Goal: Information Seeking & Learning: Learn about a topic

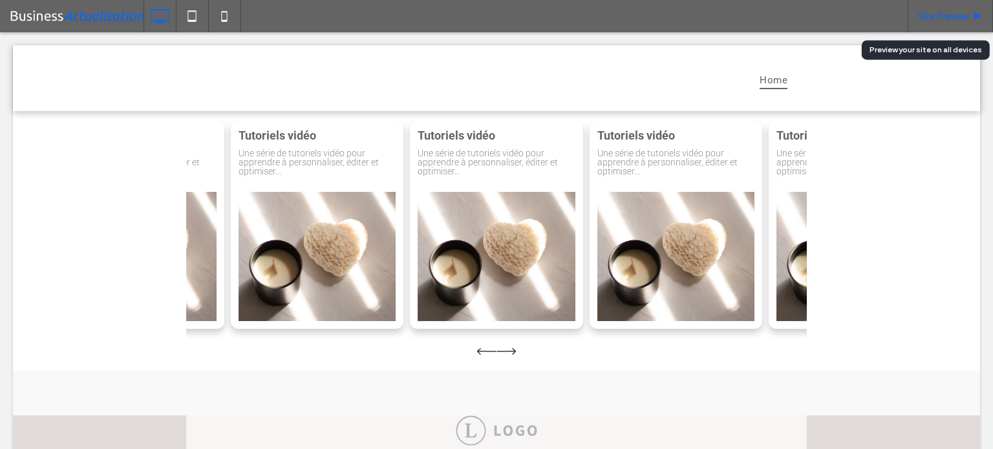
click at [964, 15] on span "Site Preview" at bounding box center [943, 16] width 51 height 11
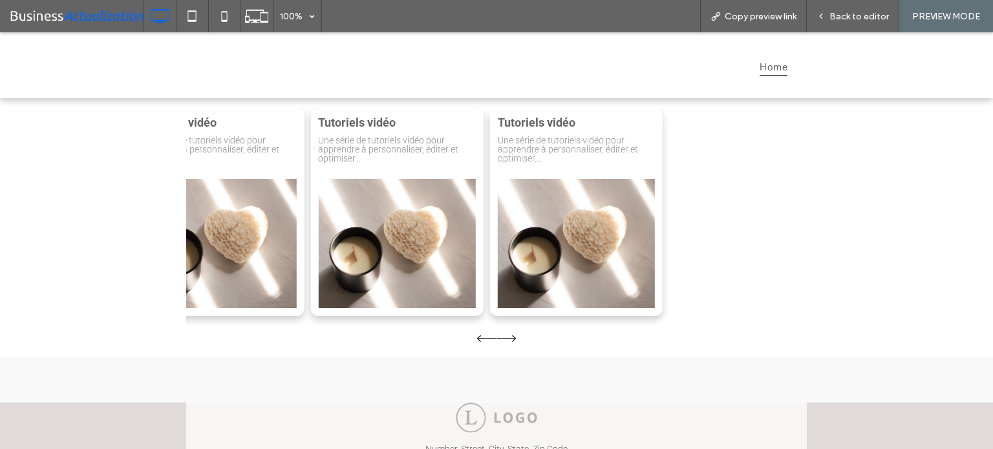
click at [760, 213] on div "Tutoriels vidéo Une série de tutoriels vidéo pour apprendre à personnaliser, éd…" at bounding box center [496, 228] width 621 height 240
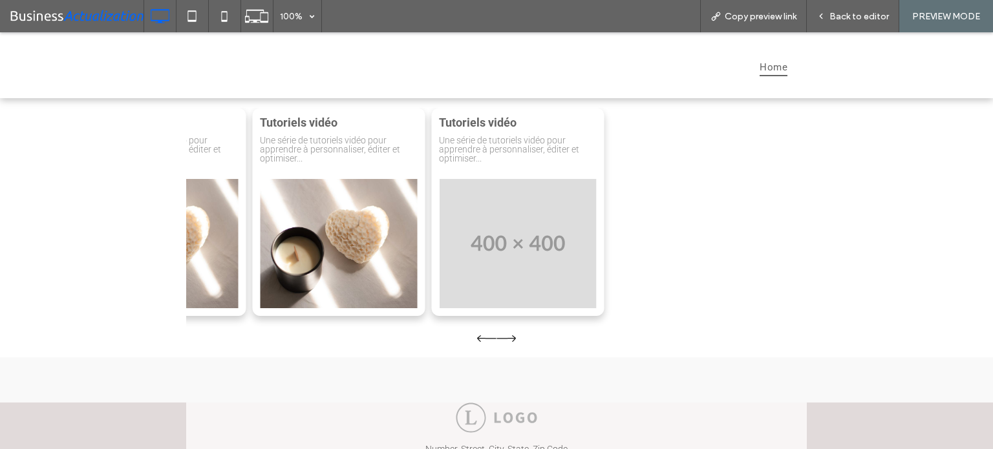
drag, startPoint x: 463, startPoint y: 138, endPoint x: 718, endPoint y: 158, distance: 256.1
click at [596, 151] on p "Une série de tutoriels vidéo pour apprendre à personnaliser, éditer et optimise…" at bounding box center [517, 149] width 157 height 27
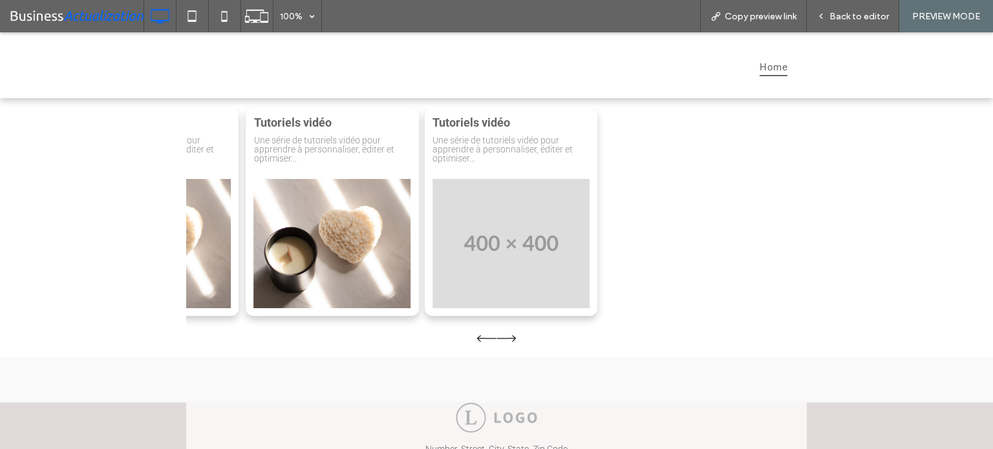
drag, startPoint x: 425, startPoint y: 149, endPoint x: 713, endPoint y: 154, distance: 287.7
click at [590, 149] on p "Une série de tutoriels vidéo pour apprendre à personnaliser, éditer et optimise…" at bounding box center [511, 149] width 157 height 27
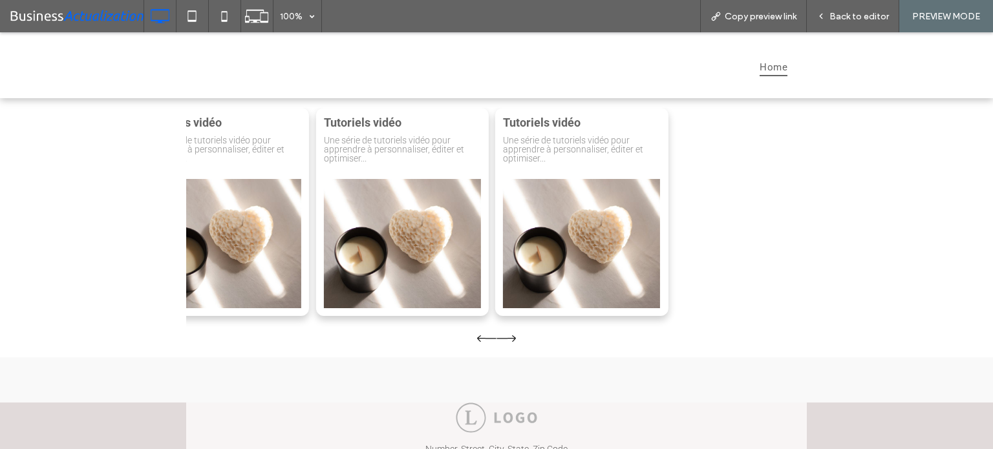
drag, startPoint x: 306, startPoint y: 127, endPoint x: 992, endPoint y: 189, distance: 689.4
click at [835, 144] on div "Tutoriels vidéo Une série de tutoriels vidéo pour apprendre à personnaliser, éd…" at bounding box center [496, 227] width 993 height 259
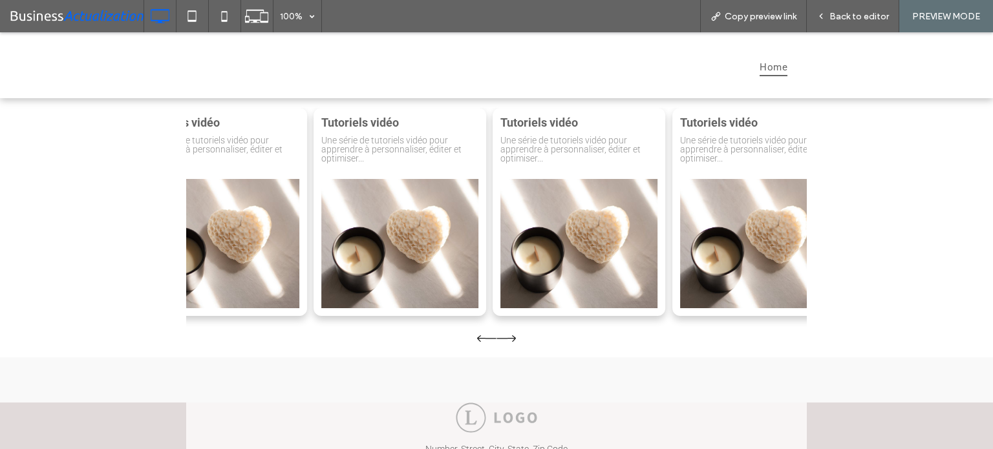
drag, startPoint x: 332, startPoint y: 136, endPoint x: 863, endPoint y: 128, distance: 531.5
click at [863, 128] on div "Tutoriels vidéo Une série de tutoriels vidéo pour apprendre à personnaliser, éd…" at bounding box center [496, 227] width 993 height 259
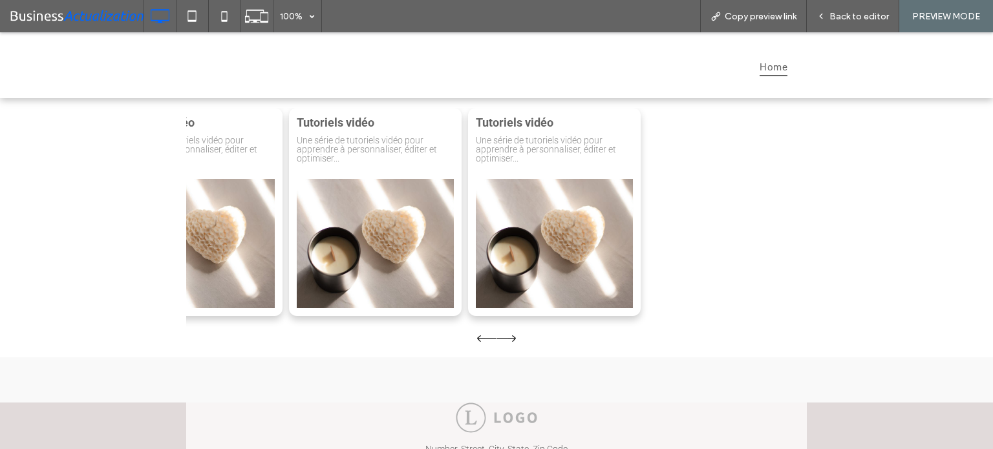
drag, startPoint x: 679, startPoint y: 126, endPoint x: 992, endPoint y: 217, distance: 326.4
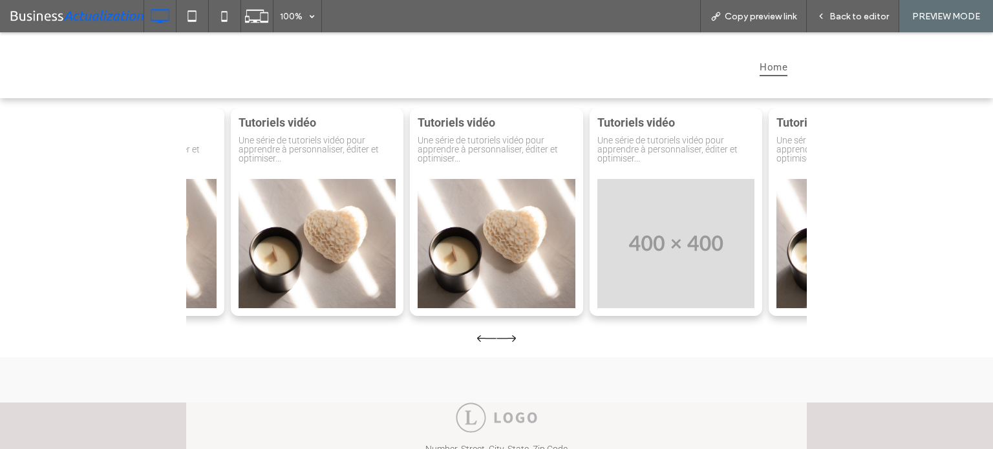
drag, startPoint x: 722, startPoint y: 136, endPoint x: 385, endPoint y: 136, distance: 337.5
click at [597, 136] on p "Une série de tutoriels vidéo pour apprendre à personnaliser, éditer et optimise…" at bounding box center [675, 149] width 157 height 27
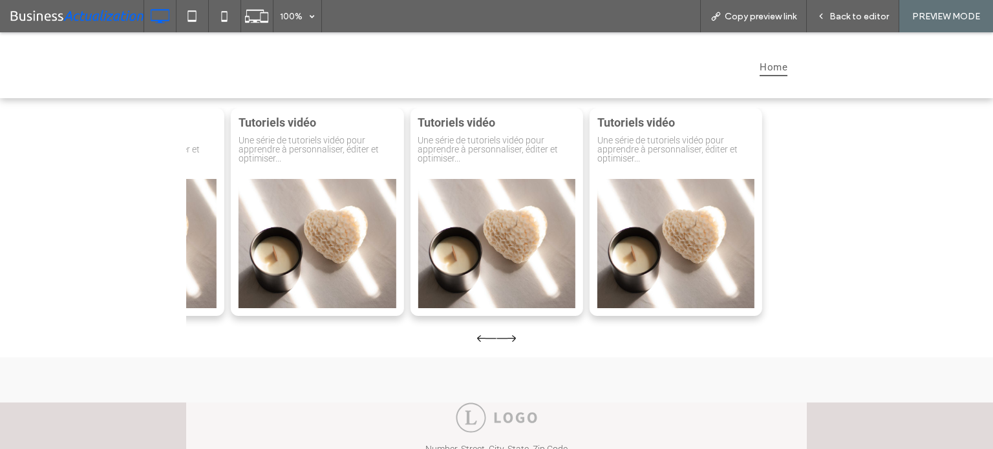
drag, startPoint x: 775, startPoint y: 157, endPoint x: 992, endPoint y: 167, distance: 217.4
click at [871, 157] on div "Tutoriels vidéo Une série de tutoriels vidéo pour apprendre à personnaliser, éd…" at bounding box center [496, 227] width 993 height 259
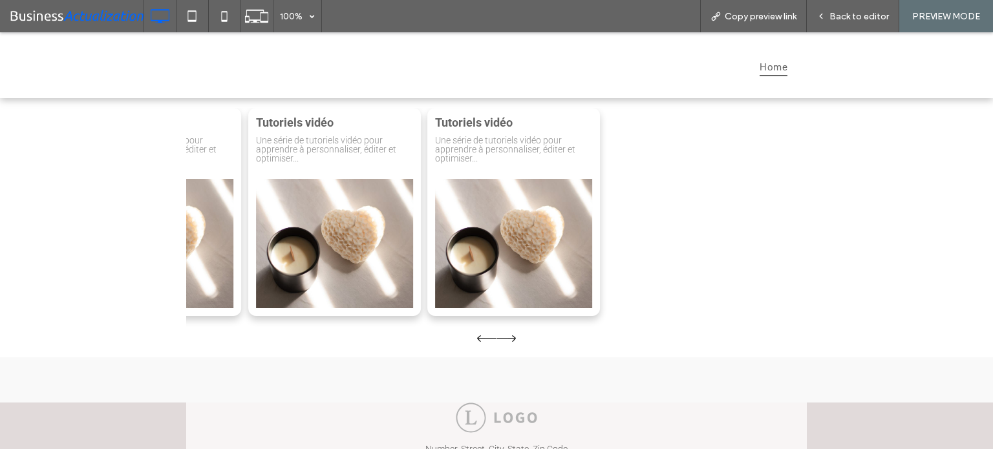
drag, startPoint x: 377, startPoint y: 134, endPoint x: 893, endPoint y: 183, distance: 518.2
click at [421, 166] on div "Tutoriels vidéo Une série de tutoriels vidéo pour apprendre à personnaliser, éd…" at bounding box center [334, 212] width 173 height 208
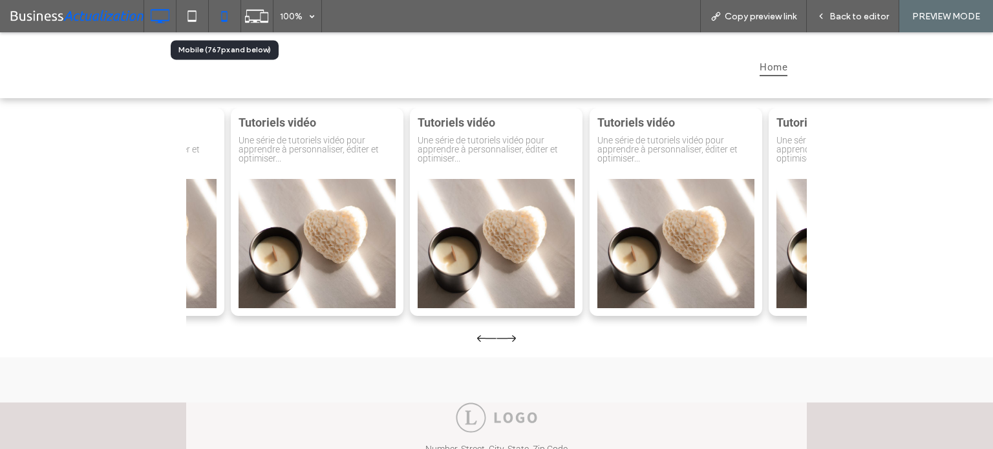
click at [217, 12] on icon at bounding box center [224, 16] width 26 height 26
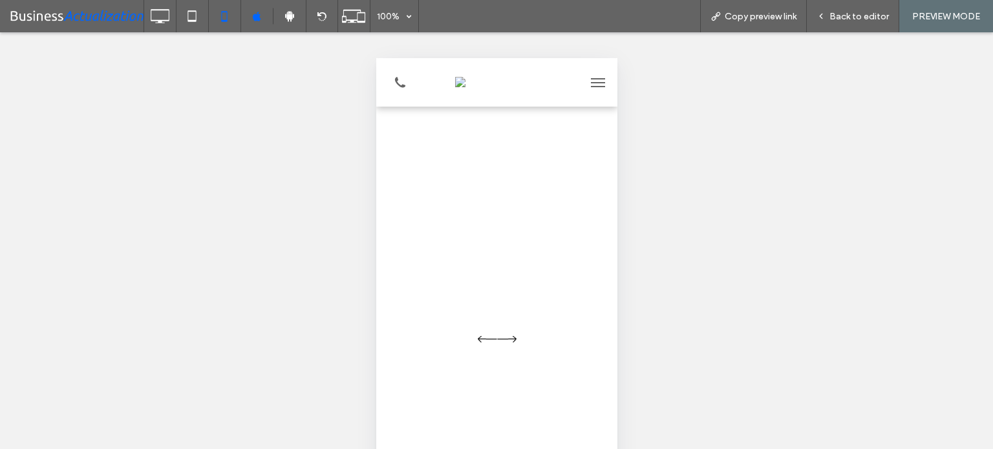
click at [509, 338] on icon "Next slide" at bounding box center [506, 339] width 19 height 6
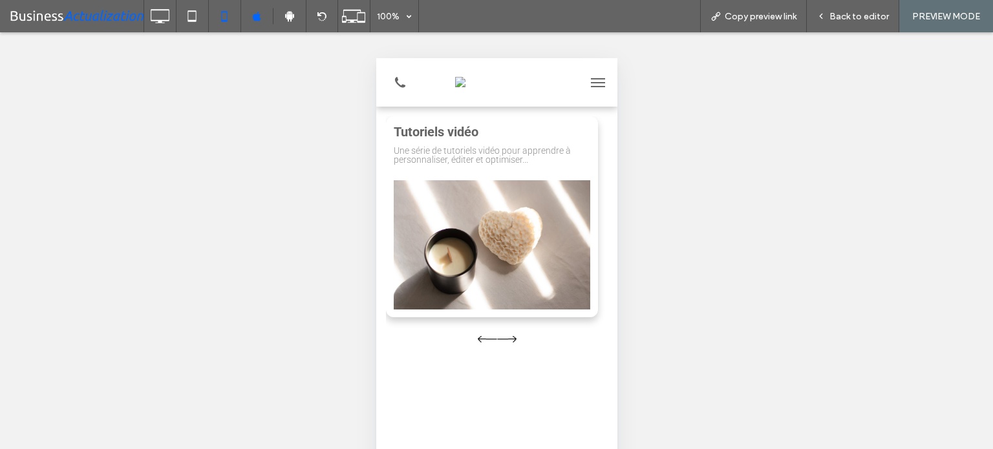
click at [509, 338] on icon "Next slide" at bounding box center [506, 339] width 19 height 6
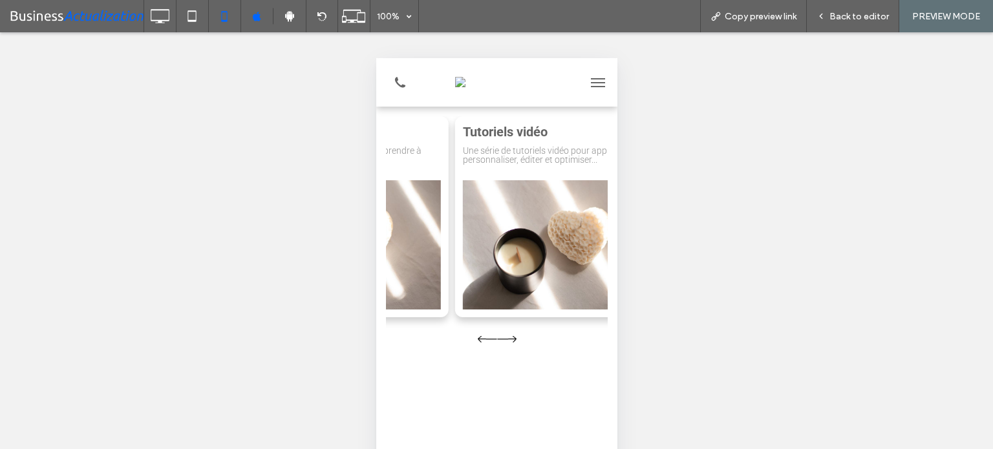
drag, startPoint x: 555, startPoint y: 135, endPoint x: 361, endPoint y: 128, distance: 193.4
click at [376, 128] on html "Home Tutoriels vidéo Une série de tutoriels vidéo pour apprendre à personnalise…" at bounding box center [496, 357] width 241 height 599
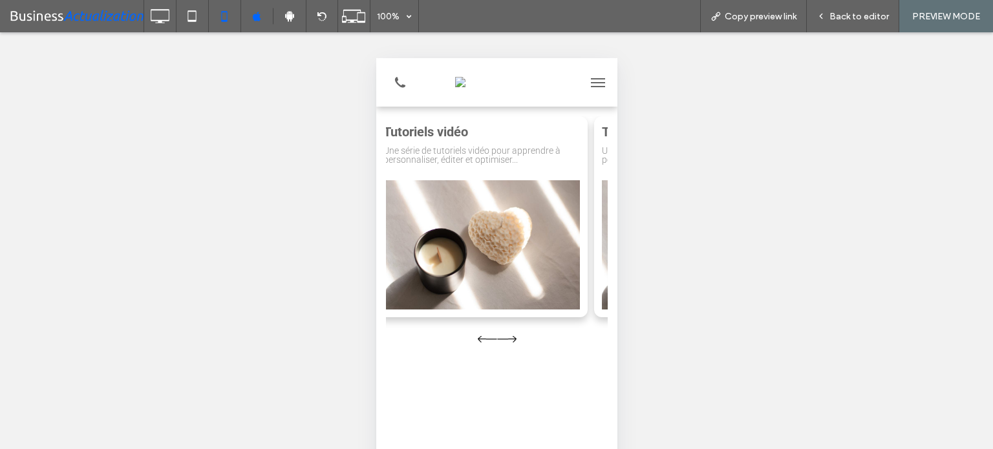
drag, startPoint x: 575, startPoint y: 142, endPoint x: 381, endPoint y: 127, distance: 193.8
click at [396, 127] on div "Tutoriels vidéo Une série de tutoriels vidéo pour apprendre à personnaliser, éd…" at bounding box center [481, 144] width 197 height 40
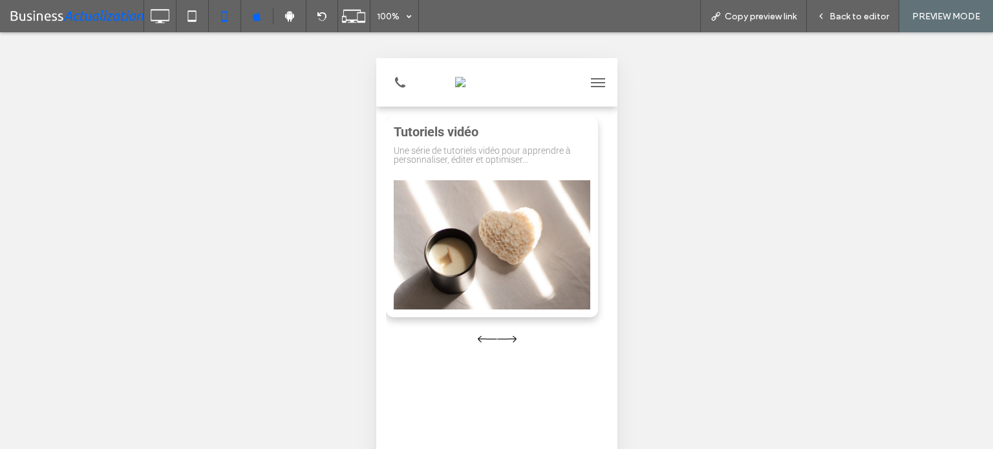
click at [376, 119] on html "Home Tutoriels vidéo Une série de tutoriels vidéo pour apprendre à personnalise…" at bounding box center [496, 357] width 241 height 599
drag, startPoint x: 524, startPoint y: 138, endPoint x: 348, endPoint y: 126, distance: 176.3
click at [376, 126] on html "Home Tutoriels vidéo Une série de tutoriels vidéo pour apprendre à personnalise…" at bounding box center [496, 357] width 241 height 599
drag, startPoint x: 503, startPoint y: 140, endPoint x: 360, endPoint y: 126, distance: 143.5
click at [376, 126] on html "Home Tutoriels vidéo Une série de tutoriels vidéo pour apprendre à personnalise…" at bounding box center [496, 357] width 241 height 599
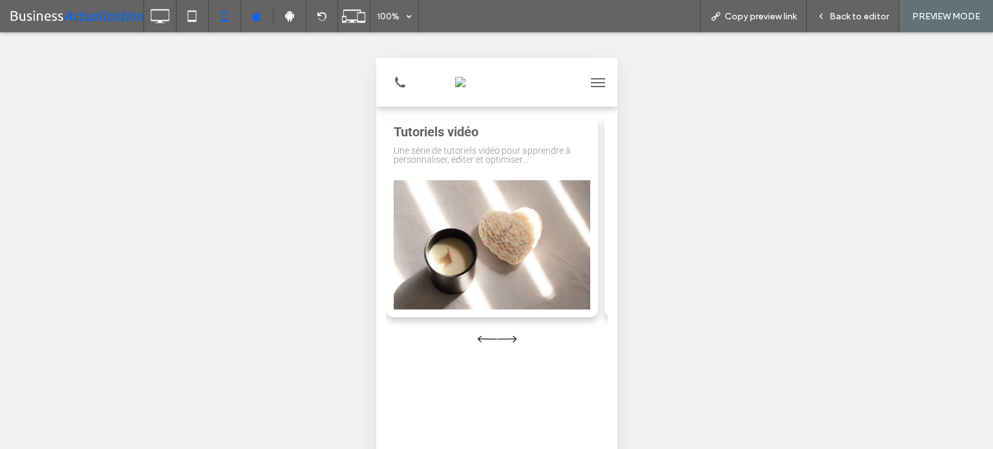
drag, startPoint x: 520, startPoint y: 142, endPoint x: 453, endPoint y: 139, distance: 66.6
click at [453, 139] on div "Tutoriels vidéo Une série de tutoriels vidéo pour apprendre à personnaliser, éd…" at bounding box center [491, 144] width 197 height 40
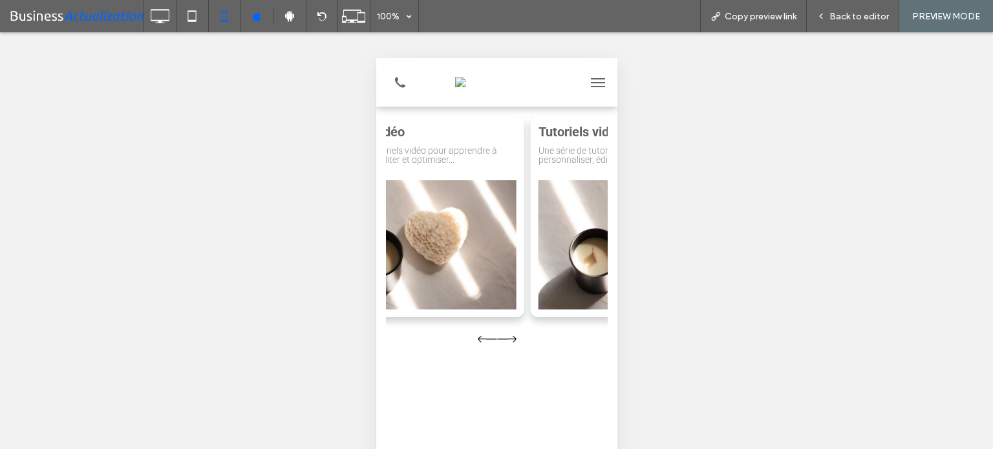
drag, startPoint x: 564, startPoint y: 147, endPoint x: 380, endPoint y: 141, distance: 184.3
click at [380, 141] on div "Tutoriels vidéo Une série de tutoriels vidéo pour apprendre à personnaliser, éd…" at bounding box center [496, 232] width 241 height 232
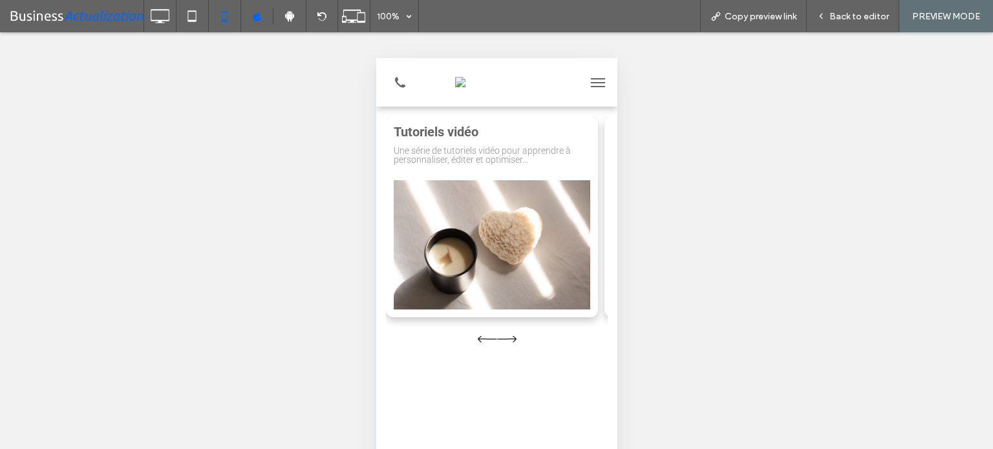
drag, startPoint x: 542, startPoint y: 147, endPoint x: 378, endPoint y: 131, distance: 164.9
click at [394, 131] on div "Tutoriels vidéo Une série de tutoriels vidéo pour apprendre à personnaliser, éd…" at bounding box center [491, 144] width 197 height 40
drag, startPoint x: 566, startPoint y: 142, endPoint x: 408, endPoint y: 121, distance: 159.1
click at [418, 121] on div "Tutoriels vidéo Une série de tutoriels vidéo pour apprendre à personnaliser, éd…" at bounding box center [491, 216] width 212 height 201
drag, startPoint x: 582, startPoint y: 140, endPoint x: 380, endPoint y: 118, distance: 202.8
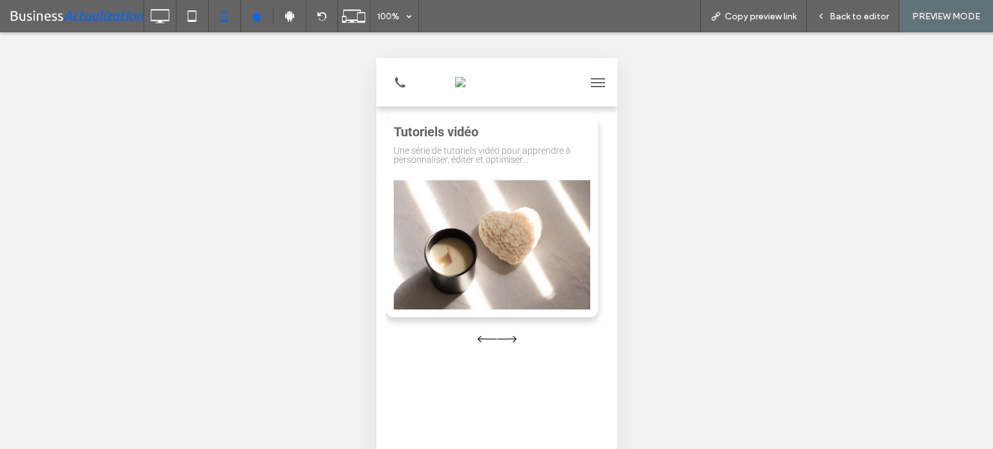
click at [393, 120] on div "Tutoriels vidéo Une série de tutoriels vidéo pour apprendre à personnaliser, éd…" at bounding box center [491, 216] width 212 height 201
drag, startPoint x: 533, startPoint y: 129, endPoint x: 361, endPoint y: 110, distance: 173.0
click at [376, 110] on html "Home Tutoriels vidéo Une série de tutoriels vidéo pour apprendre à personnalise…" at bounding box center [496, 357] width 241 height 599
drag, startPoint x: 525, startPoint y: 136, endPoint x: 376, endPoint y: 116, distance: 150.0
click at [408, 118] on div "Tutoriels vidéo Une série de tutoriels vidéo pour apprendre à personnaliser, éd…" at bounding box center [491, 216] width 212 height 201
